Goal: Task Accomplishment & Management: Manage account settings

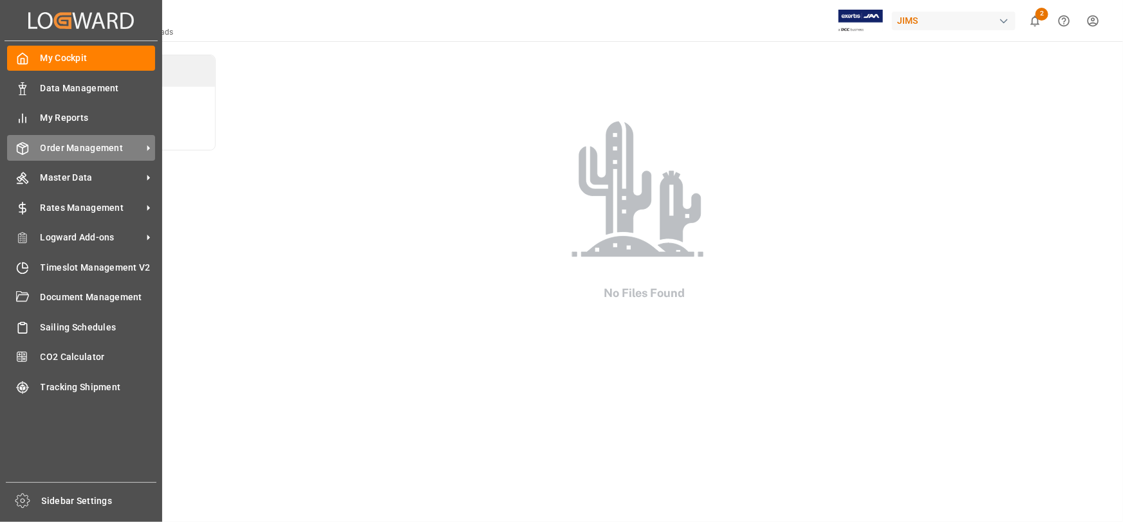
click at [93, 146] on span "Order Management" at bounding box center [92, 149] width 102 height 14
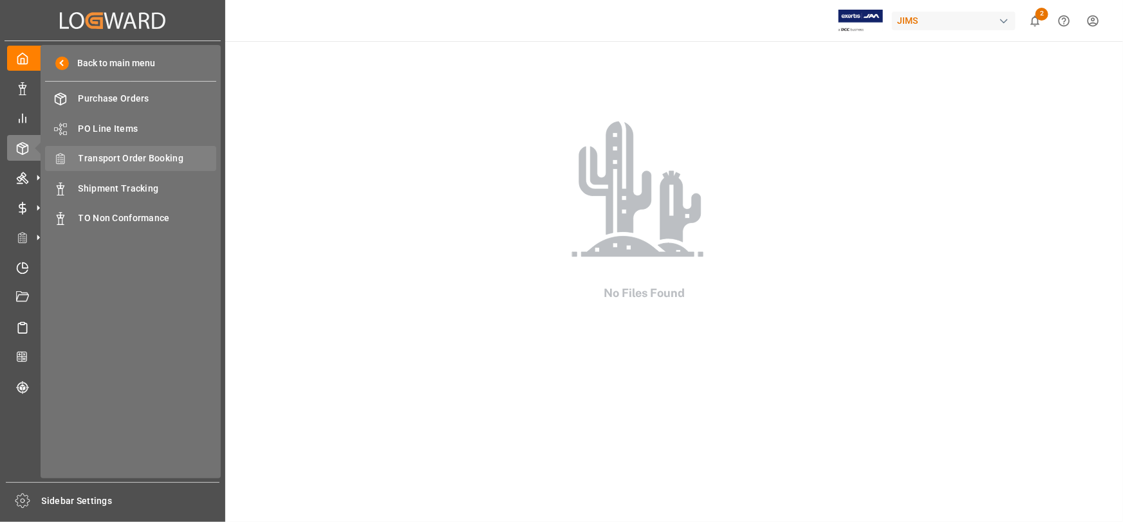
click at [131, 156] on span "Transport Order Booking" at bounding box center [147, 159] width 138 height 14
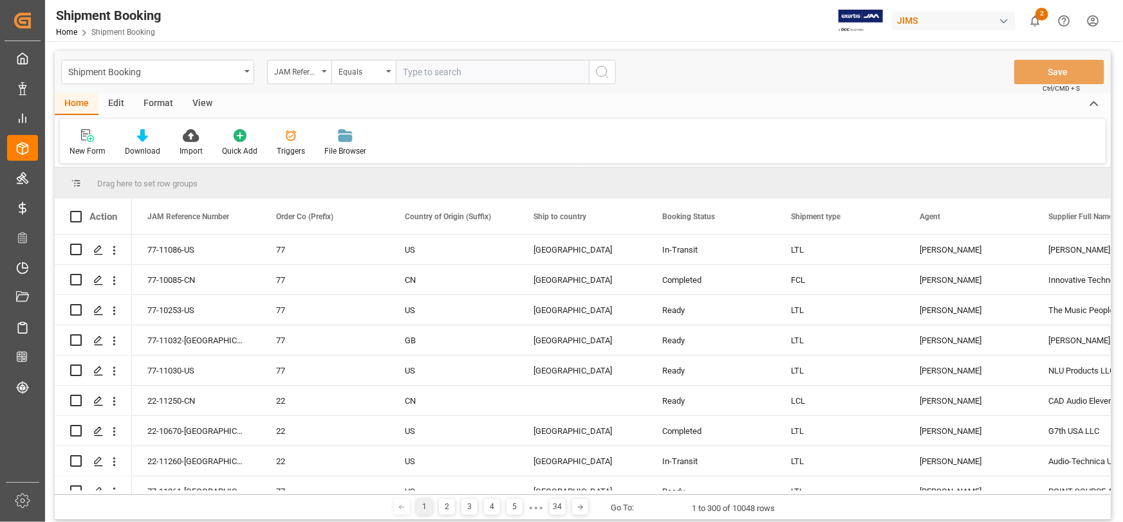
click at [412, 73] on input "text" at bounding box center [492, 72] width 193 height 24
type input "22-10950-[GEOGRAPHIC_DATA]"
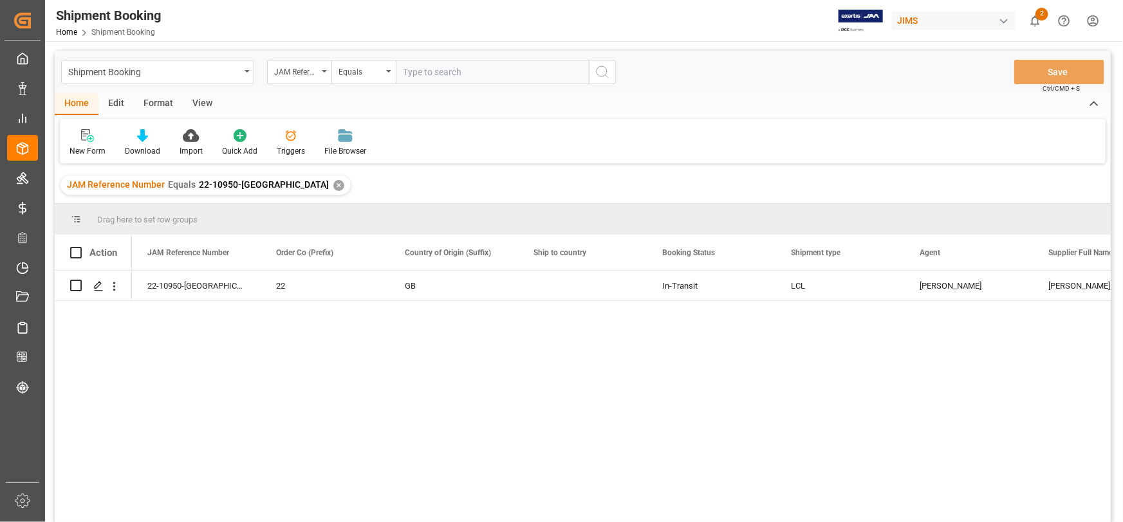
click at [558, 302] on div "22-10950-GB 22 GB In-Transit LCL Jacques Denis Allen & Heath (US funds China)(W…" at bounding box center [621, 401] width 979 height 260
click at [532, 290] on div "Press SPACE to select this row." at bounding box center [582, 286] width 129 height 30
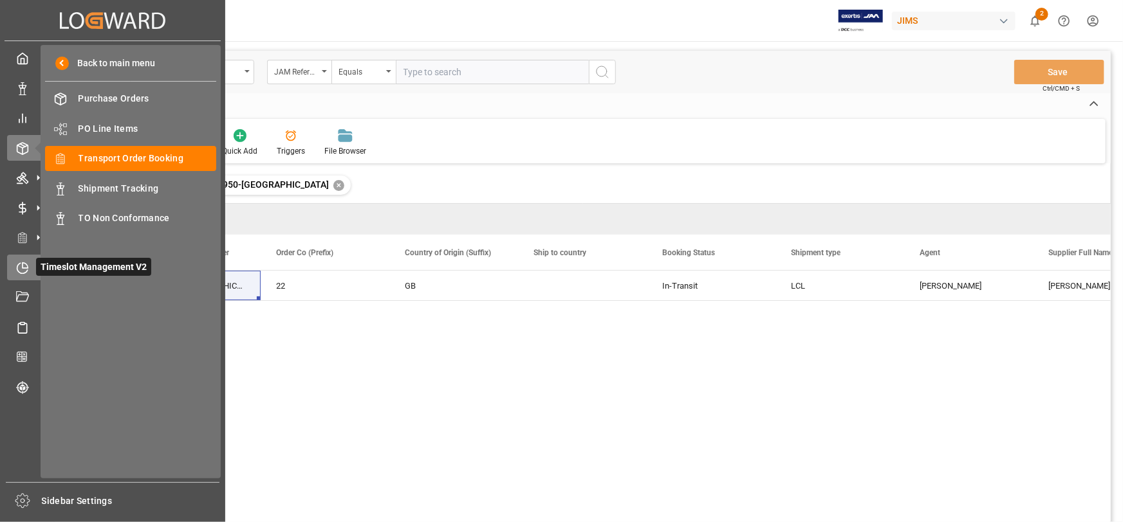
click at [21, 268] on icon at bounding box center [22, 268] width 13 height 13
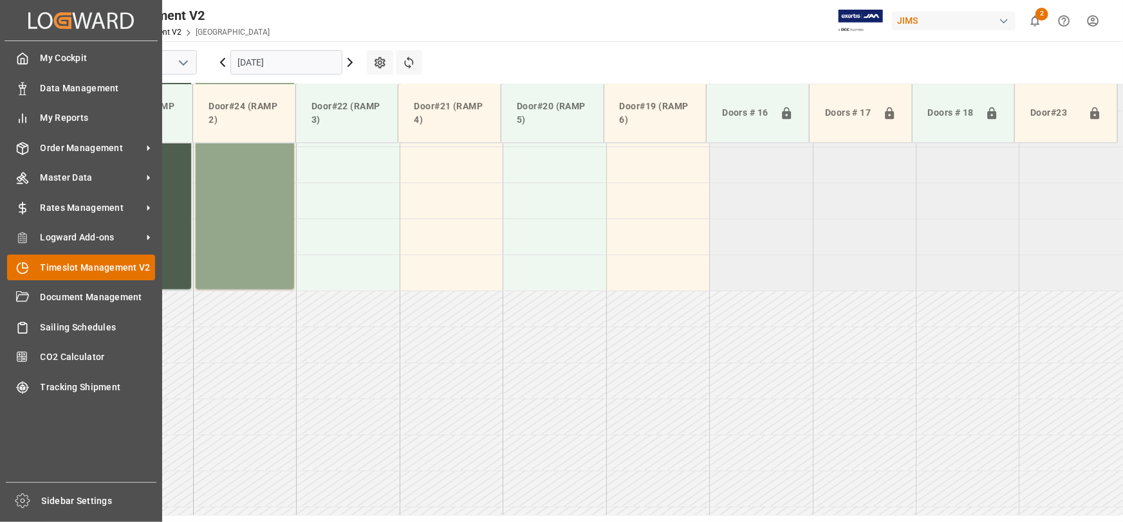
scroll to position [726, 0]
click at [57, 271] on span "Timeslot Management V2" at bounding box center [98, 268] width 115 height 14
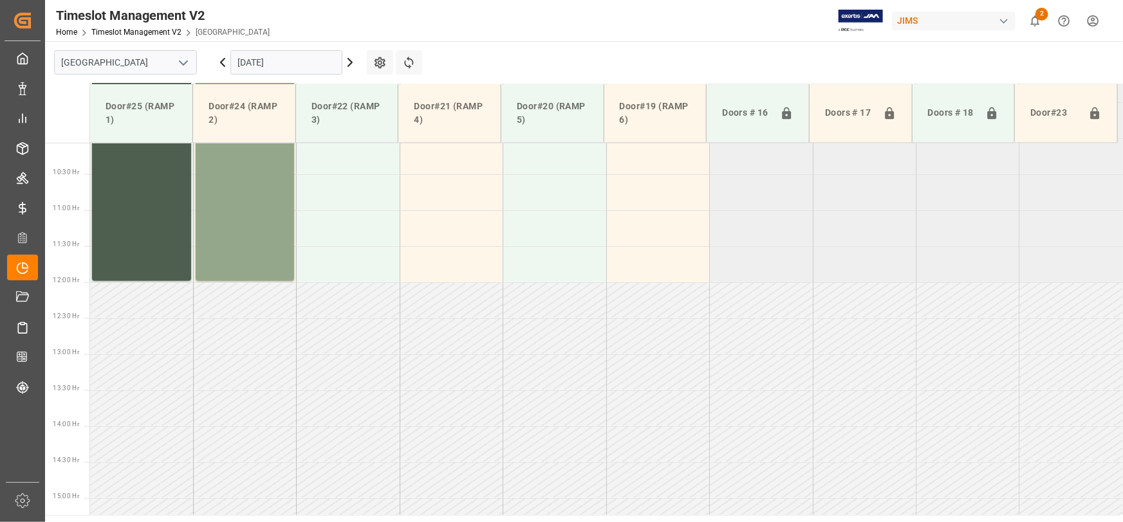
scroll to position [726, 0]
drag, startPoint x: 187, startPoint y: 63, endPoint x: 179, endPoint y: 70, distance: 11.0
click at [187, 62] on icon "open menu" at bounding box center [183, 62] width 15 height 15
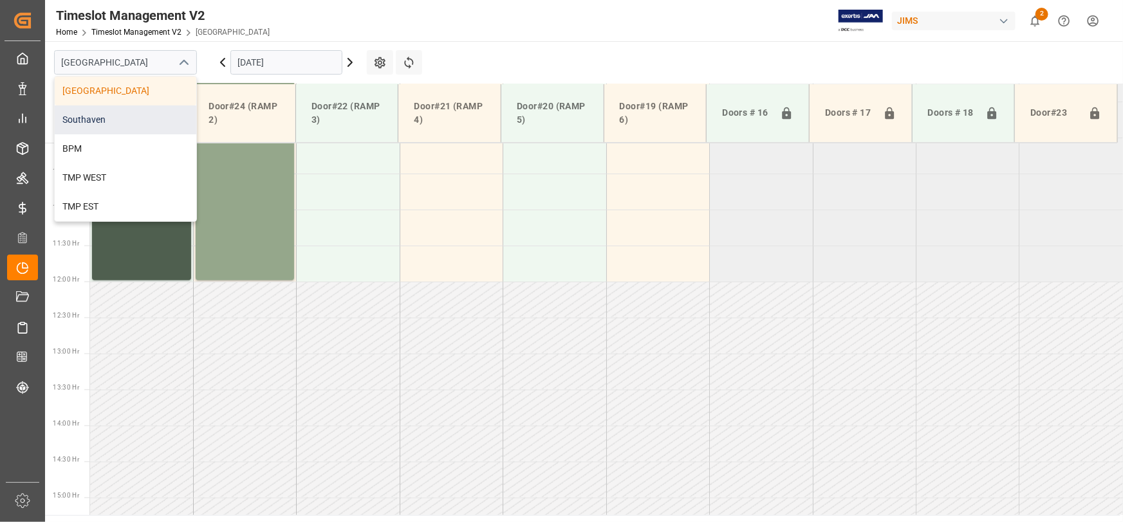
click at [142, 111] on div "Southaven" at bounding box center [126, 120] width 142 height 29
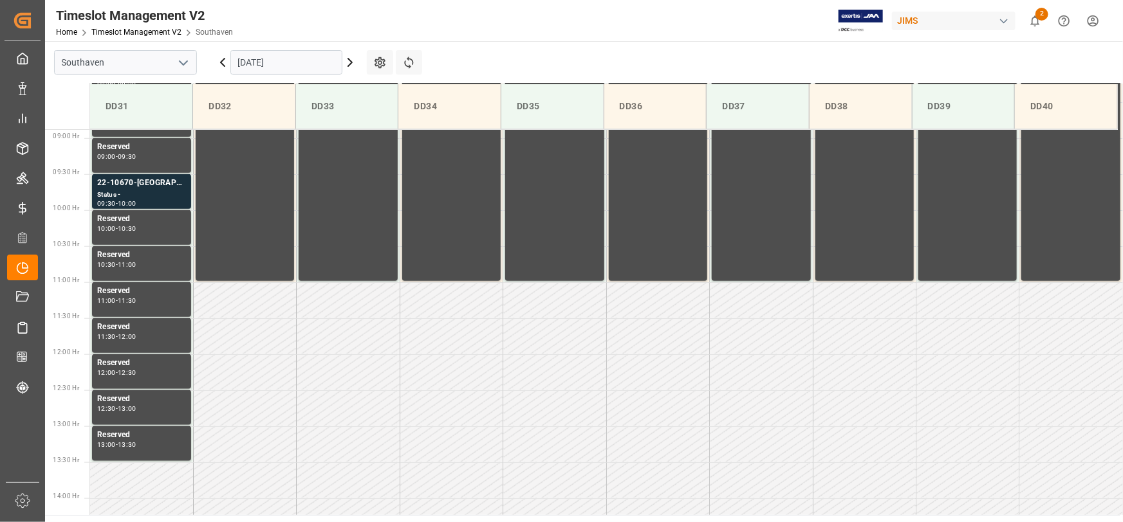
scroll to position [537, 0]
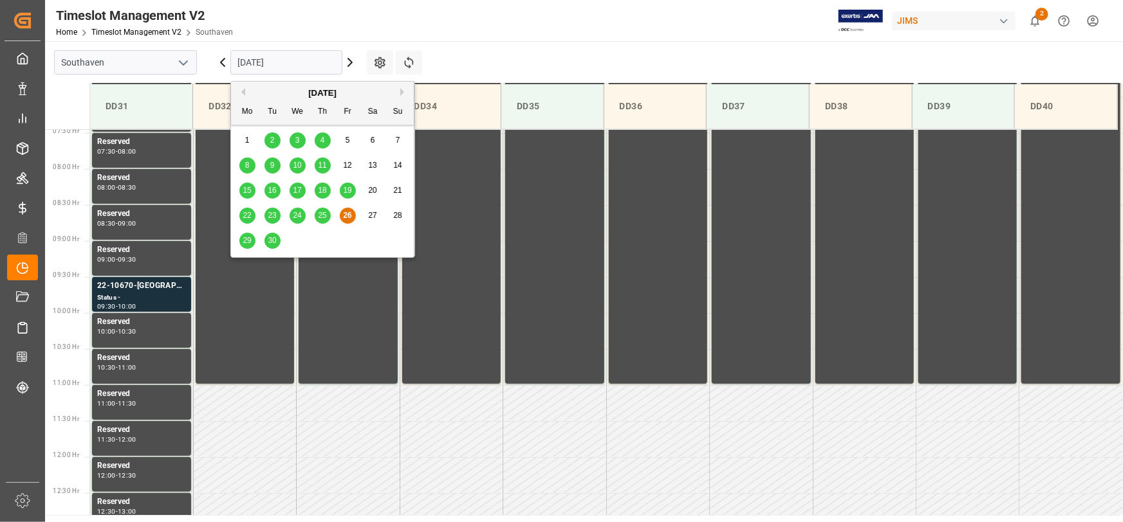
click at [290, 55] on input "26-09-2025" at bounding box center [286, 62] width 112 height 24
click at [250, 242] on span "29" at bounding box center [247, 240] width 8 height 9
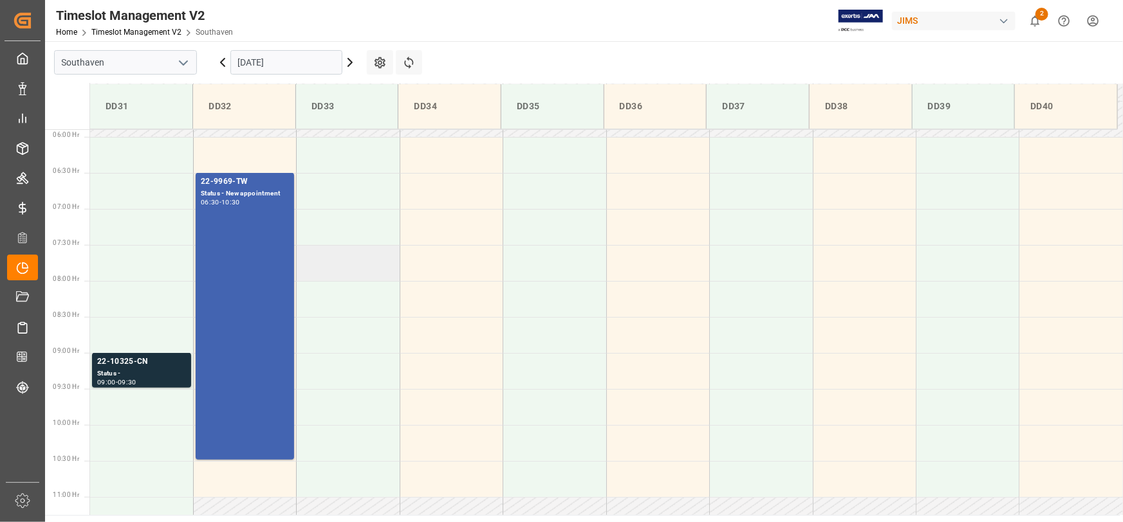
scroll to position [361, 0]
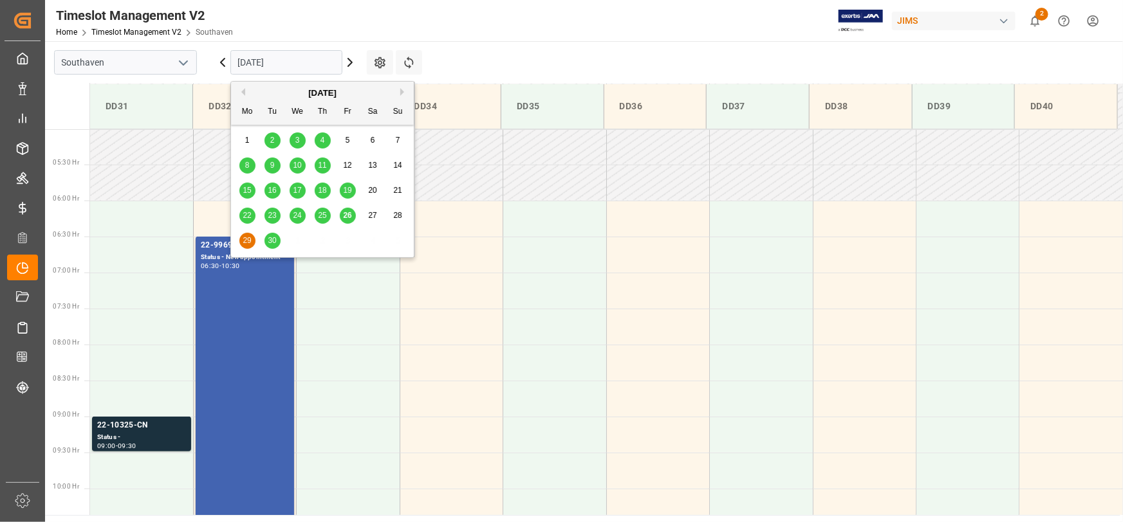
click at [253, 59] on input "29-09-2025" at bounding box center [286, 62] width 112 height 24
click at [321, 215] on span "25" at bounding box center [322, 215] width 8 height 9
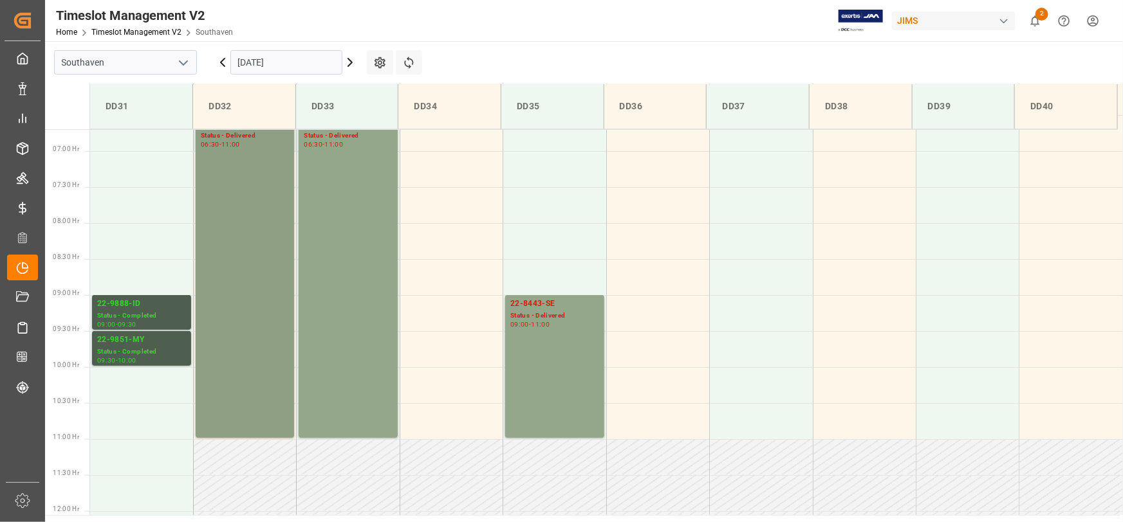
scroll to position [478, 0]
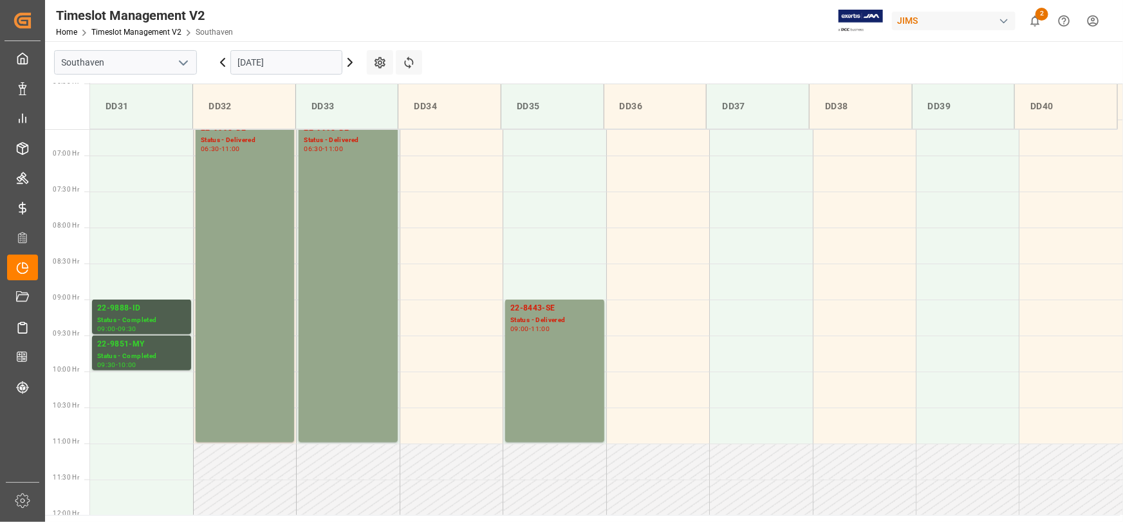
click at [268, 63] on input "25-09-2025" at bounding box center [286, 62] width 112 height 24
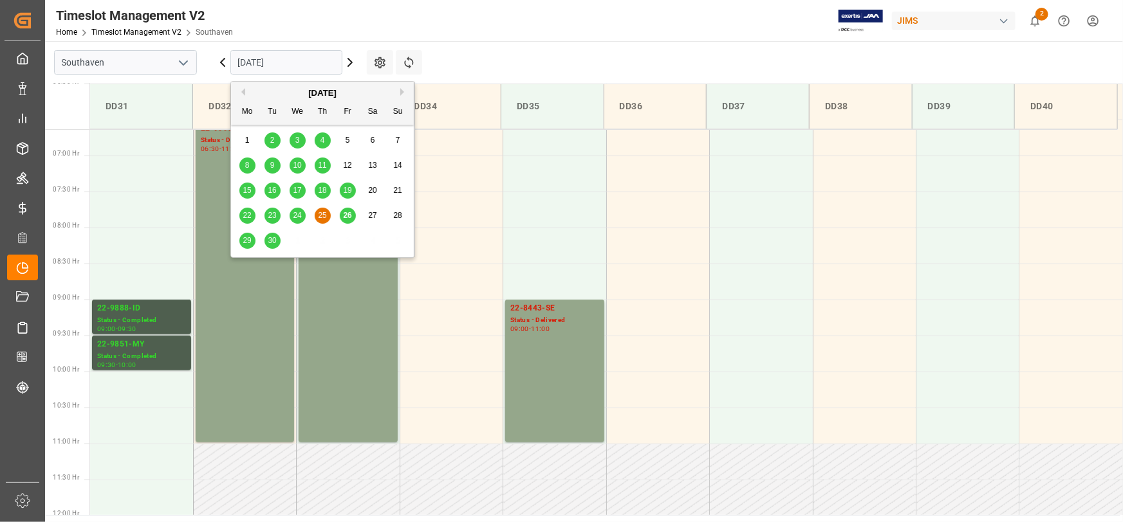
click at [297, 215] on span "24" at bounding box center [297, 215] width 8 height 9
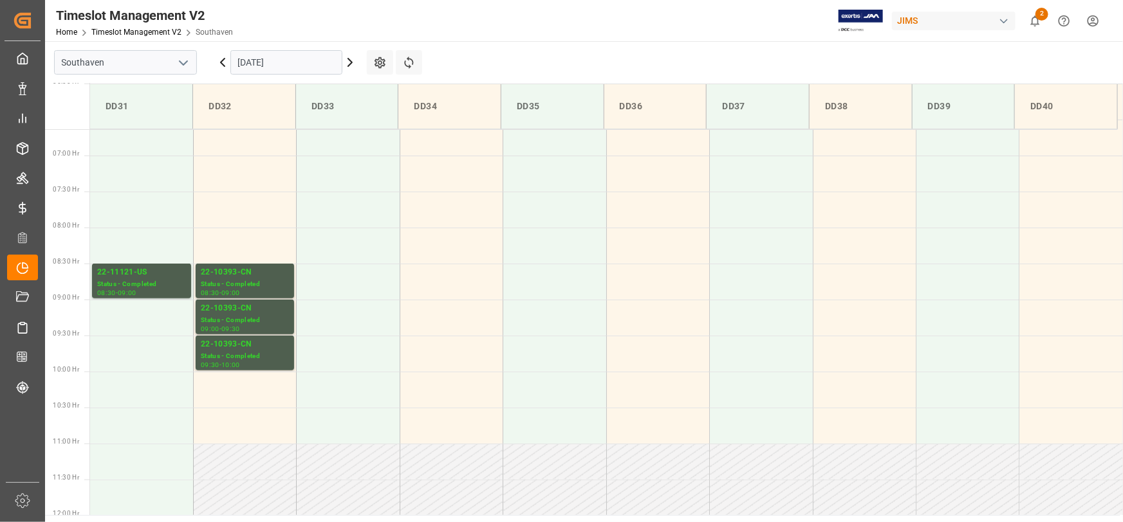
click at [289, 64] on input "24-09-2025" at bounding box center [286, 62] width 112 height 24
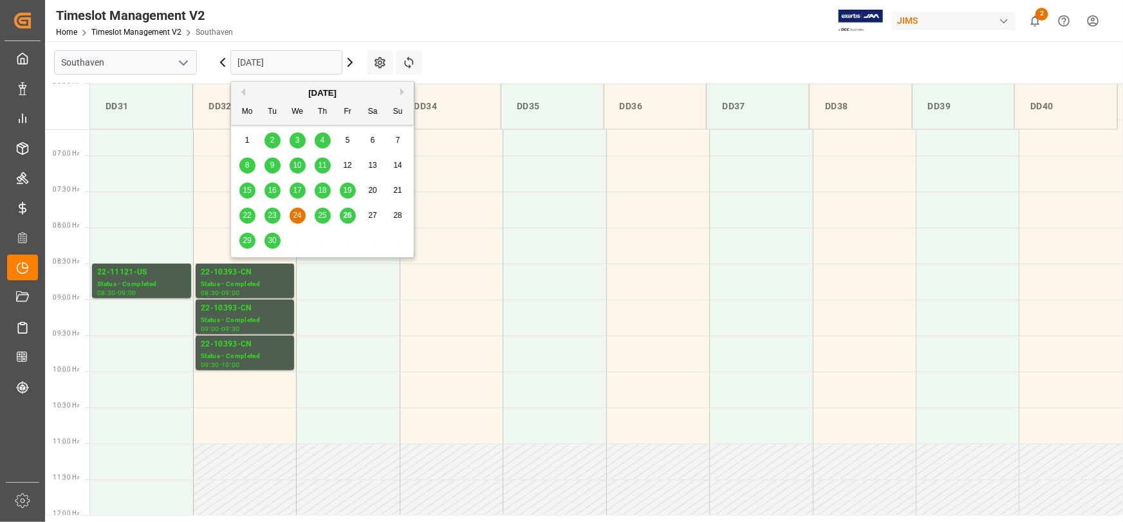
click at [270, 216] on span "23" at bounding box center [272, 215] width 8 height 9
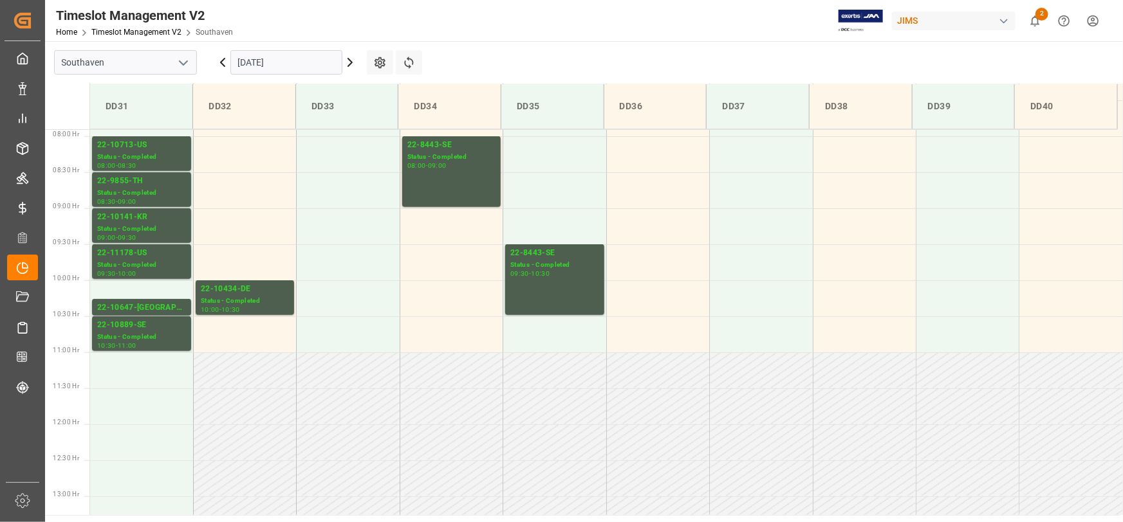
scroll to position [537, 0]
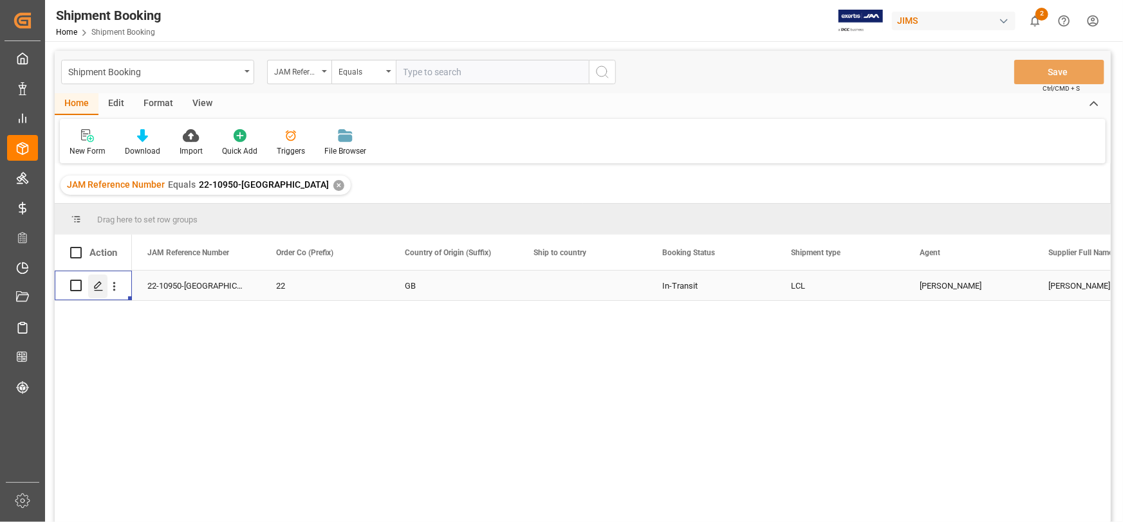
click at [98, 284] on icon "Press SPACE to select this row." at bounding box center [98, 286] width 10 height 10
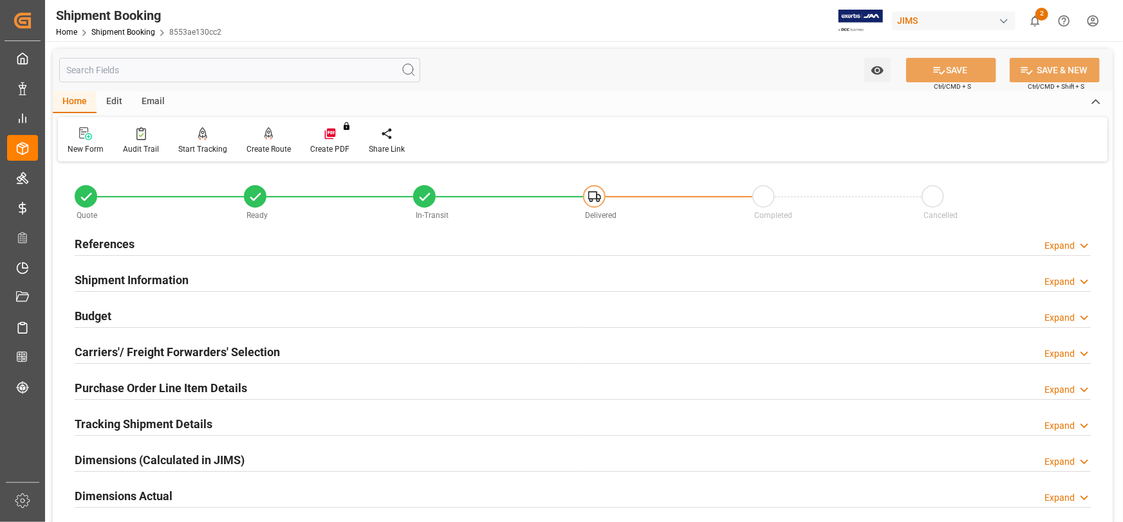
click at [150, 244] on div "References Expand" at bounding box center [583, 243] width 1016 height 24
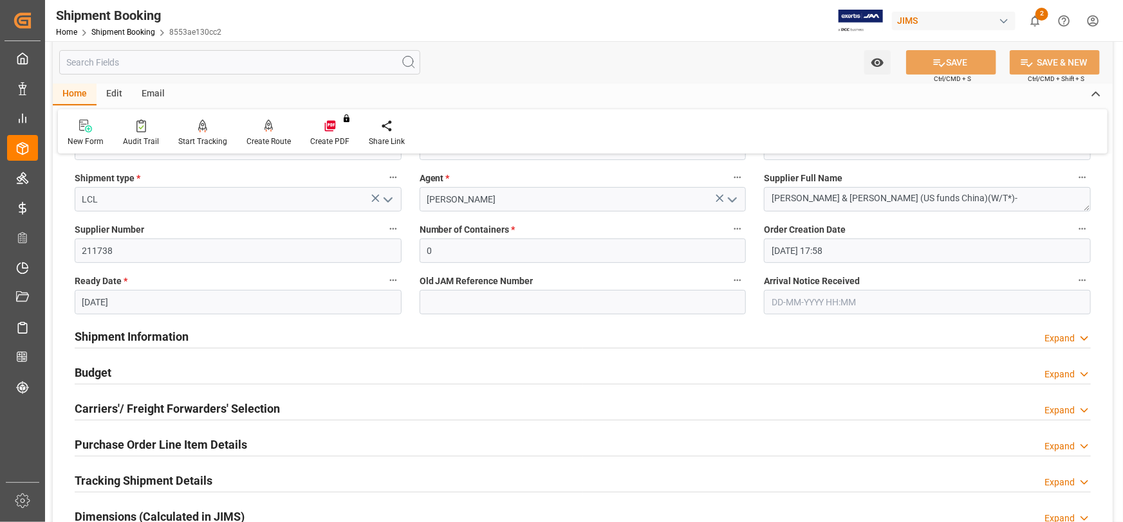
scroll to position [292, 0]
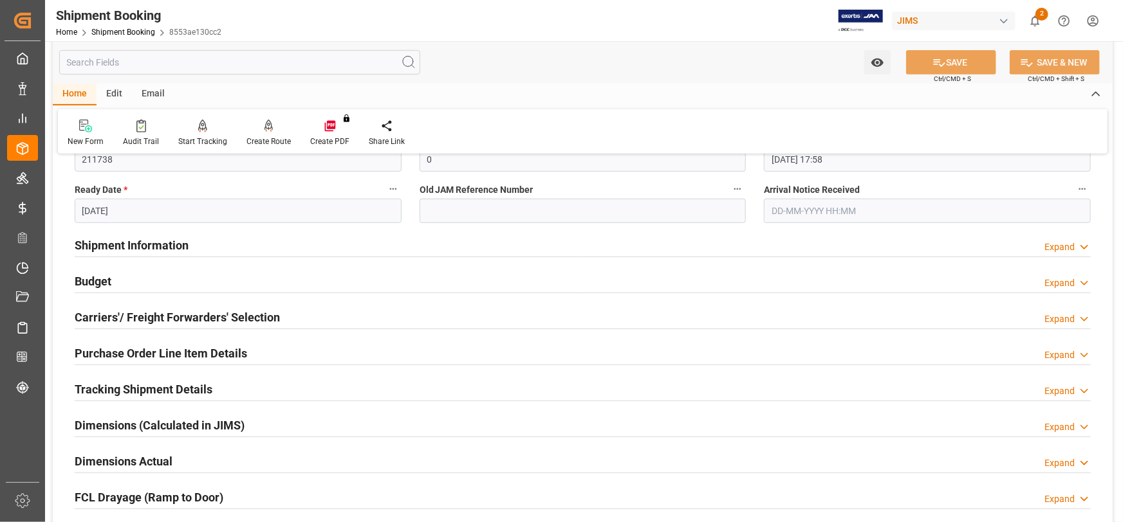
click at [212, 232] on div "Shipment Information Expand" at bounding box center [583, 244] width 1016 height 24
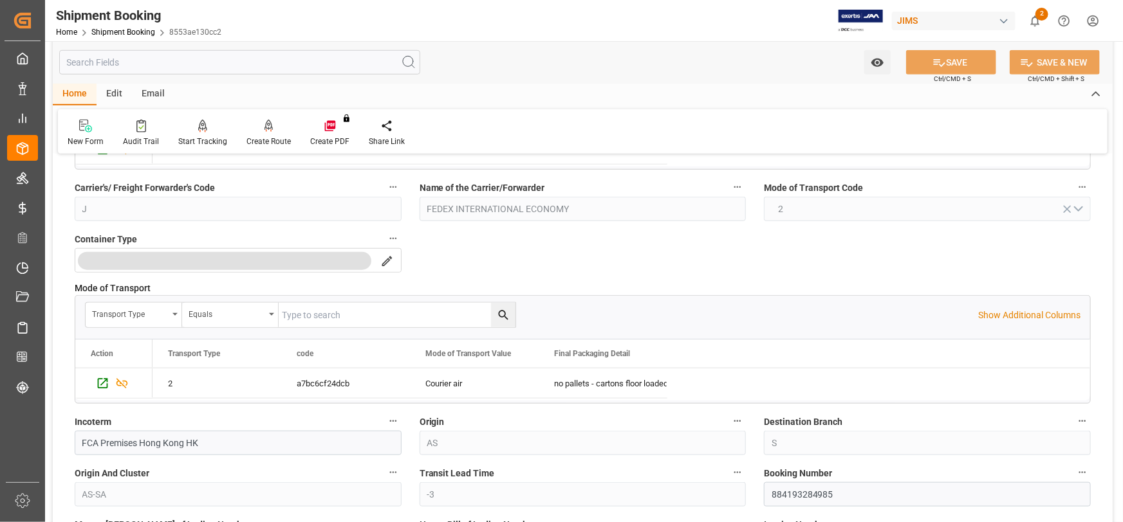
scroll to position [585, 0]
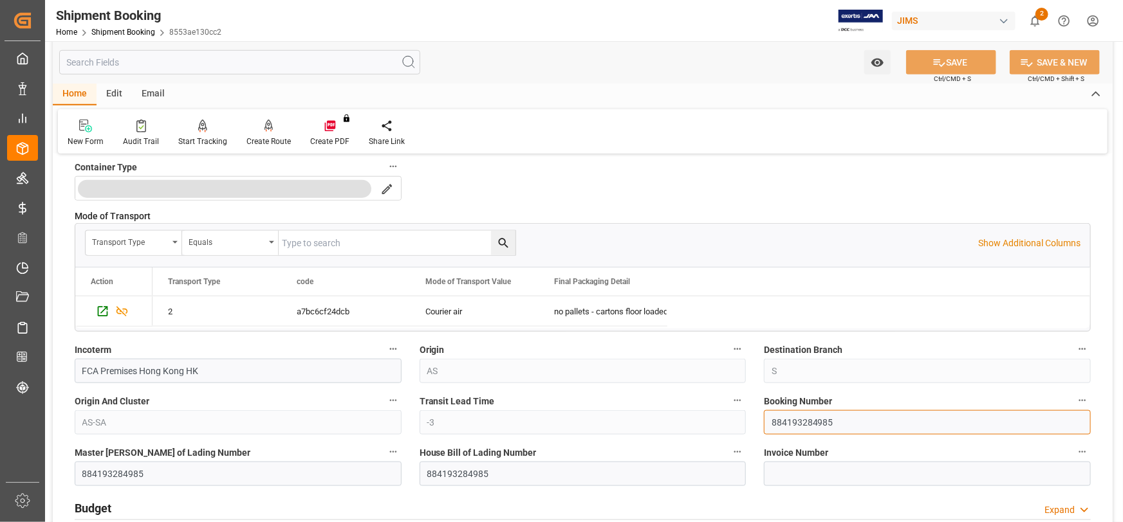
click at [802, 418] on input "884193284985" at bounding box center [927, 422] width 327 height 24
